Goal: Transaction & Acquisition: Purchase product/service

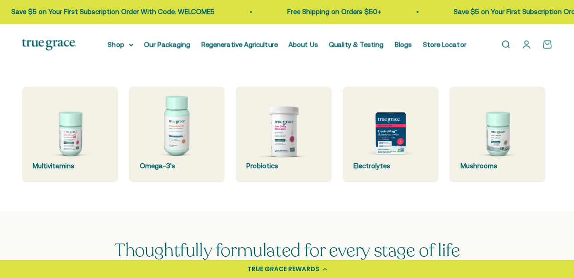
scroll to position [232, 0]
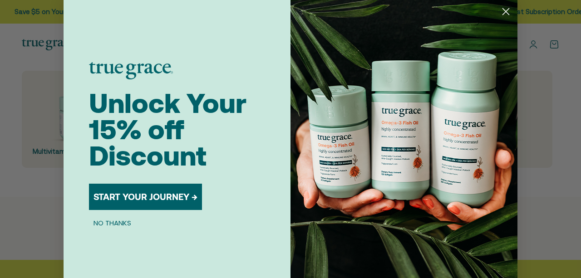
click at [492, 10] on img "POPUP Form" at bounding box center [404, 145] width 227 height 291
click at [499, 10] on circle "Close dialog" at bounding box center [506, 11] width 15 height 15
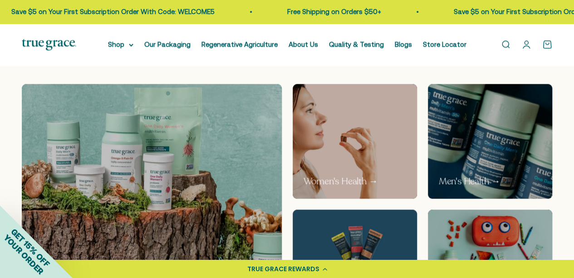
scroll to position [433, 0]
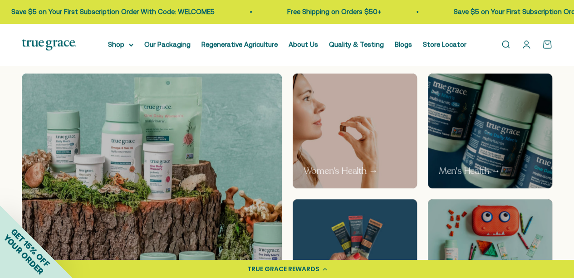
click at [369, 171] on p "Women's Health →" at bounding box center [341, 171] width 74 height 13
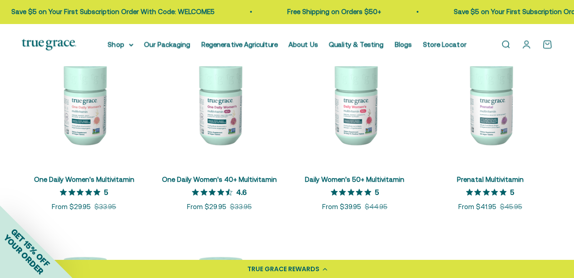
scroll to position [189, 0]
click at [207, 176] on link "One Daily Women's 40+ Multivitamin" at bounding box center [219, 180] width 115 height 8
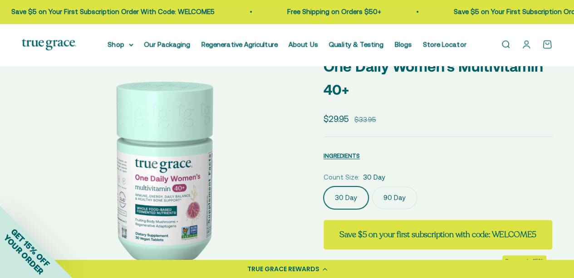
scroll to position [57, 0]
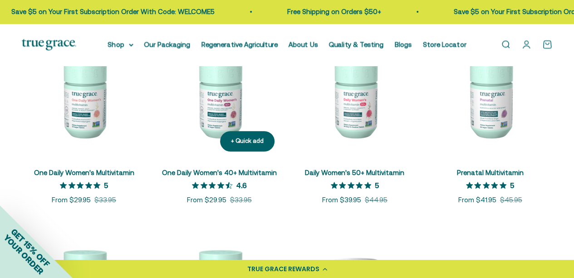
scroll to position [201, 0]
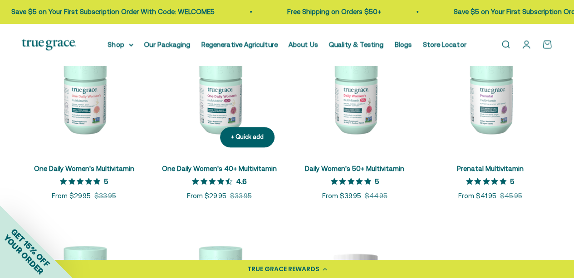
click at [230, 103] on img at bounding box center [219, 92] width 124 height 124
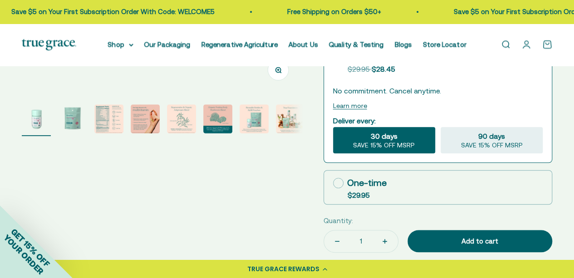
scroll to position [273, 0]
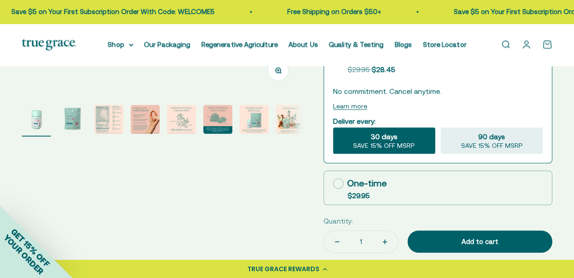
click at [111, 107] on img "Go to item 3" at bounding box center [108, 119] width 29 height 29
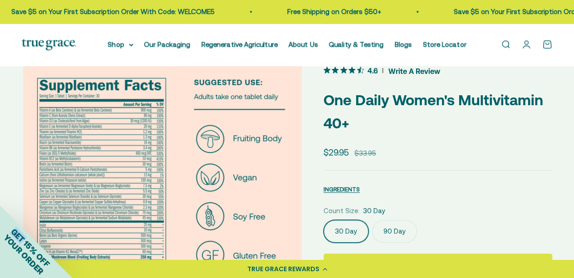
scroll to position [0, 570]
